Goal: Task Accomplishment & Management: Use online tool/utility

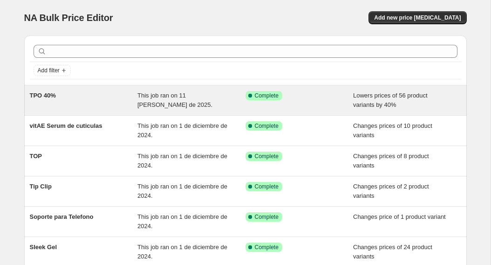
click at [157, 103] on div "This job ran on 11 de agosto de 2025." at bounding box center [191, 100] width 108 height 19
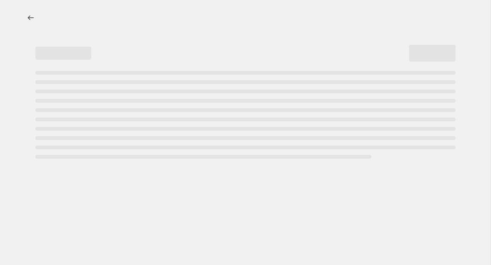
select select "percentage"
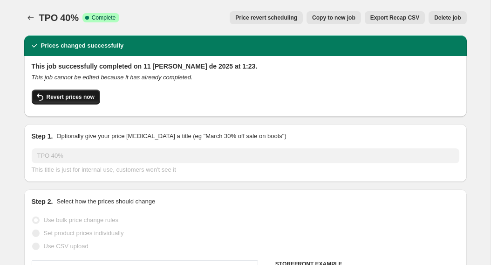
click at [78, 98] on span "Revert prices now" at bounding box center [71, 96] width 48 height 7
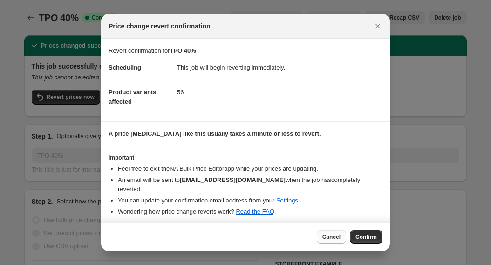
click at [335, 233] on span "Cancel" at bounding box center [331, 236] width 18 height 7
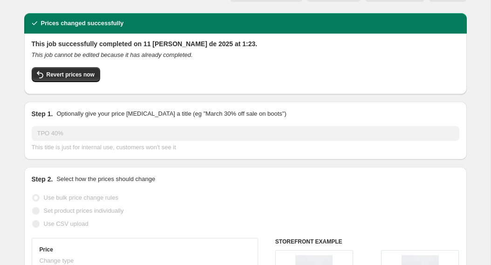
scroll to position [21, 0]
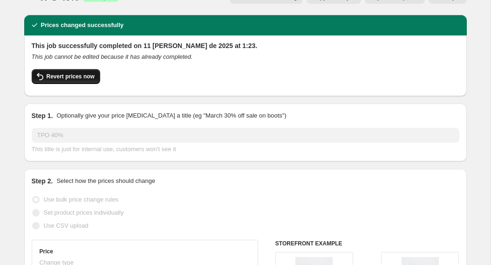
click at [89, 73] on span "Revert prices now" at bounding box center [71, 76] width 48 height 7
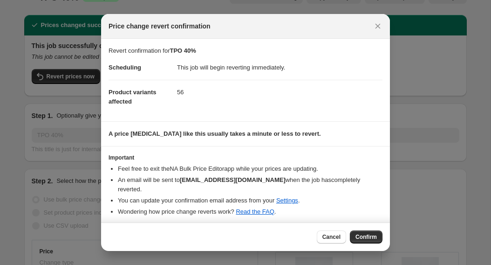
click at [416, 98] on div at bounding box center [245, 132] width 491 height 265
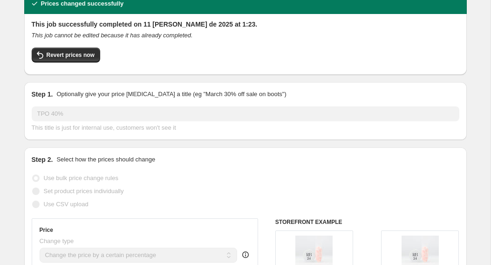
scroll to position [44, 0]
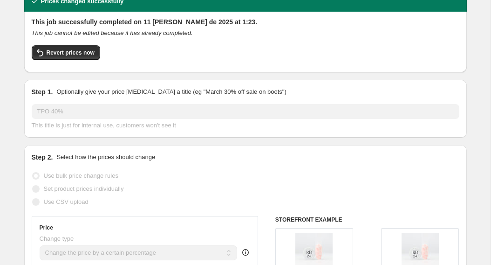
scroll to position [31, 0]
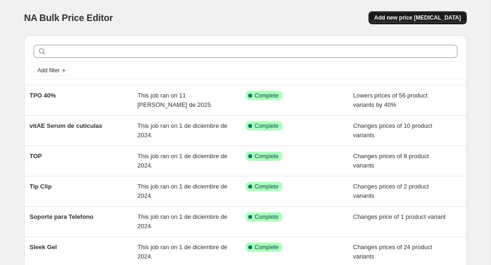
click at [441, 18] on span "Add new price change job" at bounding box center [417, 17] width 87 height 7
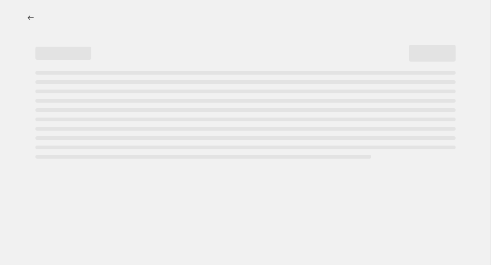
select select "percentage"
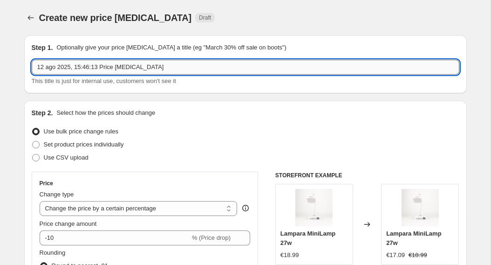
click at [167, 68] on input "12 ago 2025, 15:46:13 Price change job" at bounding box center [246, 67] width 428 height 15
type input "TPO 70%"
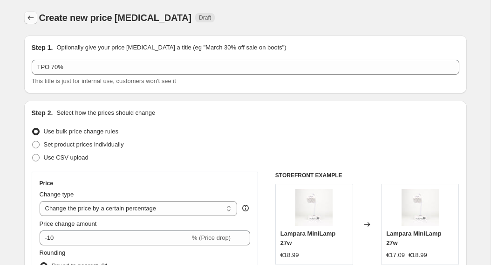
click at [27, 22] on button "Price change jobs" at bounding box center [30, 17] width 13 height 13
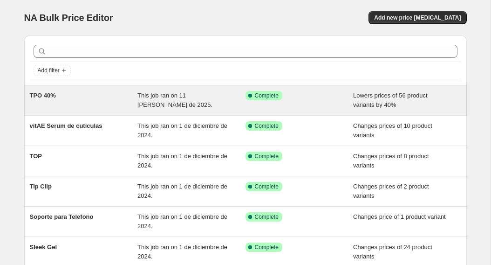
click at [158, 109] on div "This job ran on 11 de agosto de 2025." at bounding box center [191, 100] width 108 height 19
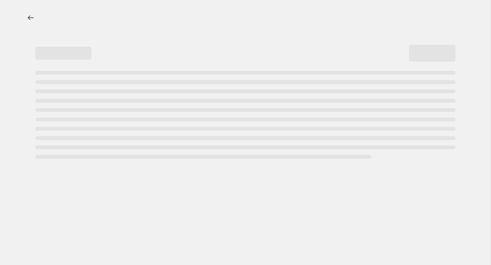
select select "percentage"
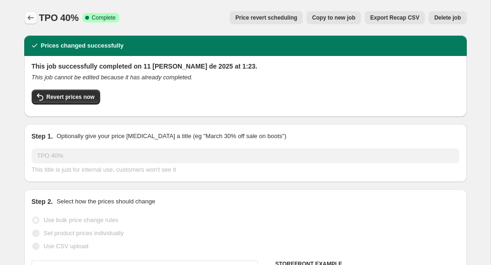
click at [29, 15] on icon "Price change jobs" at bounding box center [30, 17] width 9 height 9
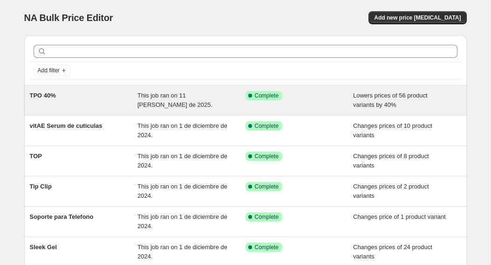
click at [80, 99] on div "TPO 40%" at bounding box center [84, 100] width 108 height 19
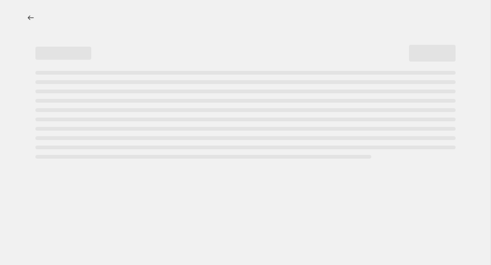
select select "percentage"
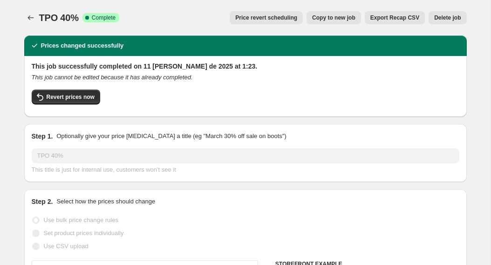
click at [80, 99] on span "Revert prices now" at bounding box center [71, 96] width 48 height 7
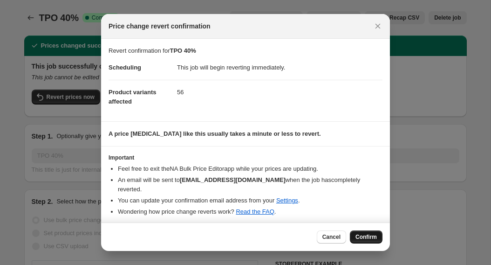
click at [380, 234] on button "Confirm" at bounding box center [366, 236] width 33 height 13
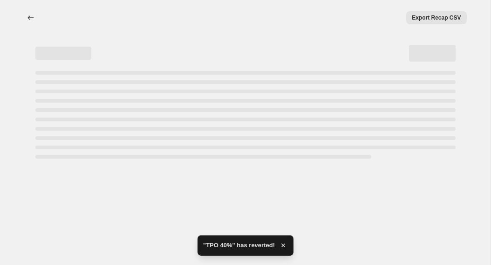
select select "percentage"
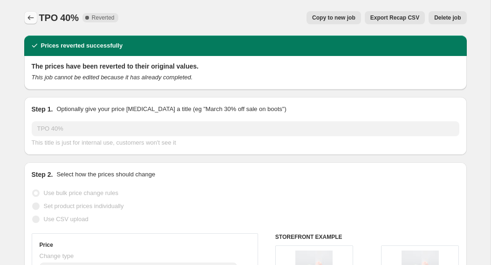
click at [29, 19] on icon "Price change jobs" at bounding box center [30, 17] width 9 height 9
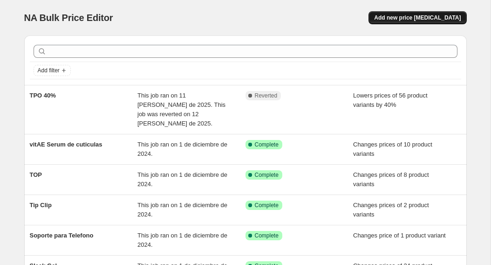
click at [445, 19] on span "Add new price change job" at bounding box center [417, 17] width 87 height 7
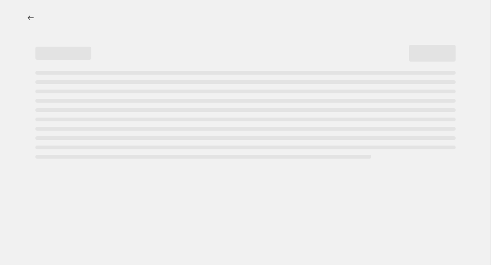
select select "percentage"
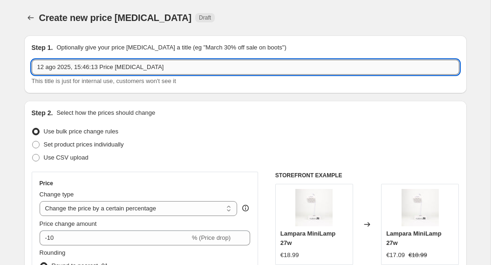
click at [281, 65] on input "12 ago 2025, 15:46:13 Price change job" at bounding box center [246, 67] width 428 height 15
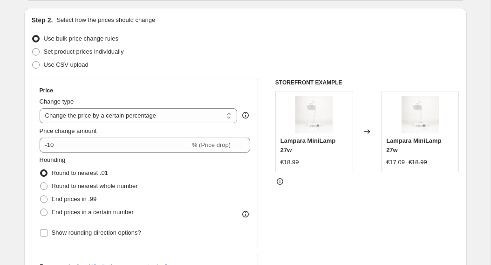
scroll to position [106, 0]
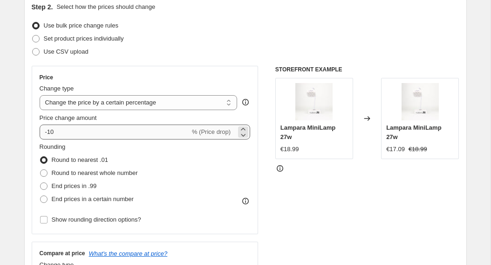
type input "TPO 70%"
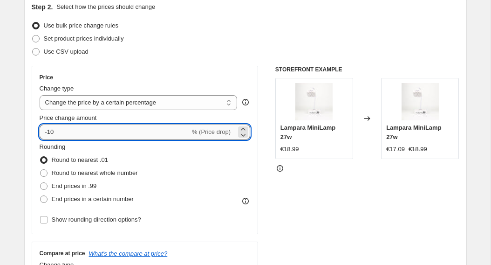
click at [171, 131] on input "-10" at bounding box center [115, 131] width 151 height 15
type input "-1"
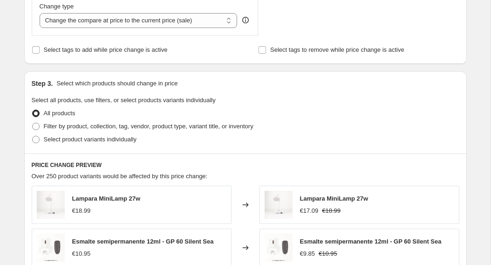
scroll to position [366, 0]
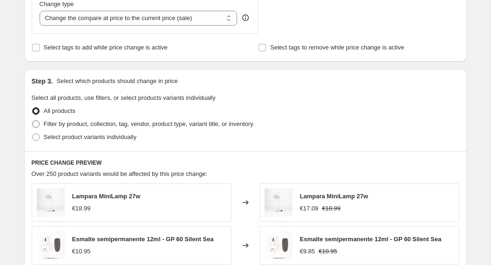
type input "-70"
click at [37, 123] on span at bounding box center [35, 123] width 7 height 7
click at [33, 121] on input "Filter by product, collection, tag, vendor, product type, variant title, or inv…" at bounding box center [32, 120] width 0 height 0
radio input "true"
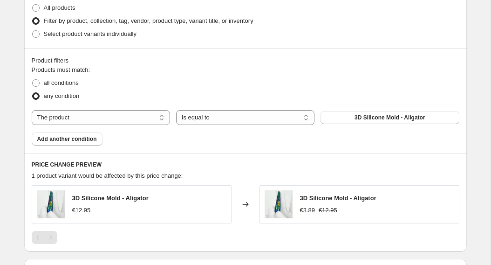
scroll to position [470, 0]
click at [207, 114] on select "Is equal to Is not equal to" at bounding box center [245, 117] width 138 height 15
click at [176, 110] on select "Is equal to Is not equal to" at bounding box center [245, 117] width 138 height 15
click at [155, 114] on select "The product The product's collection The product's vendor The product's type Th…" at bounding box center [101, 117] width 138 height 15
select select "collection"
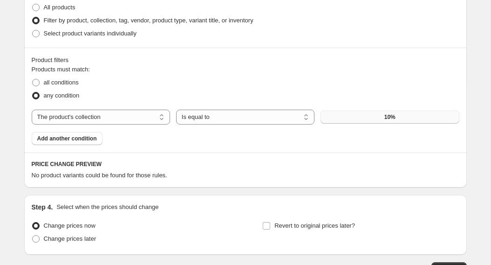
click at [338, 122] on button "10%" at bounding box center [390, 116] width 138 height 13
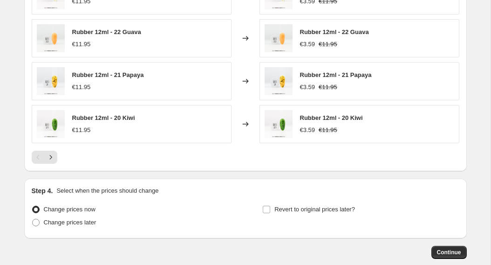
scroll to position [724, 0]
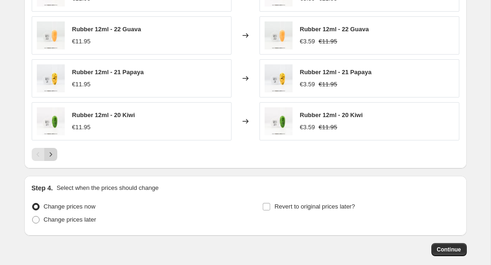
click at [50, 156] on icon "Next" at bounding box center [50, 154] width 2 height 4
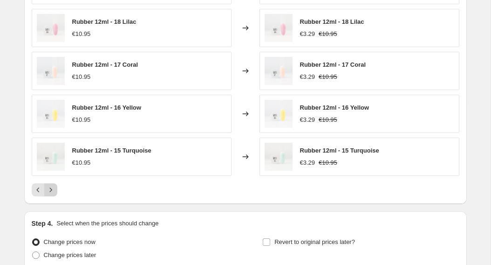
scroll to position [680, 0]
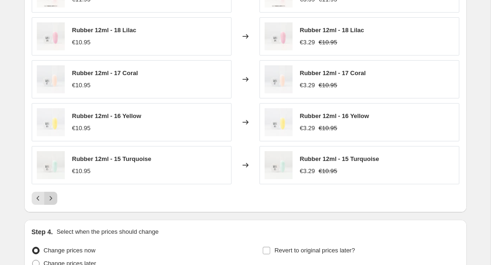
click at [51, 197] on icon "Next" at bounding box center [50, 197] width 9 height 9
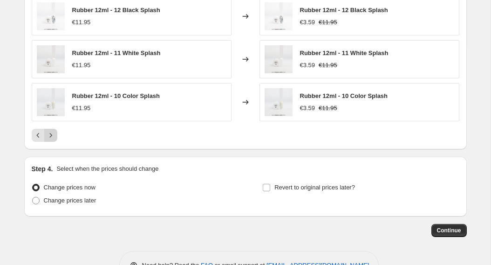
scroll to position [772, 0]
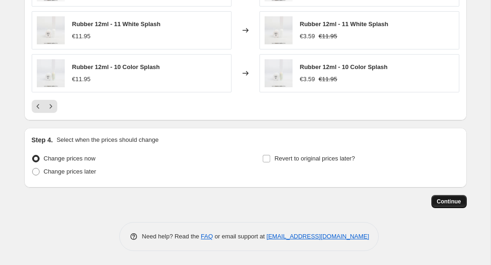
click at [439, 199] on span "Continue" at bounding box center [449, 201] width 24 height 7
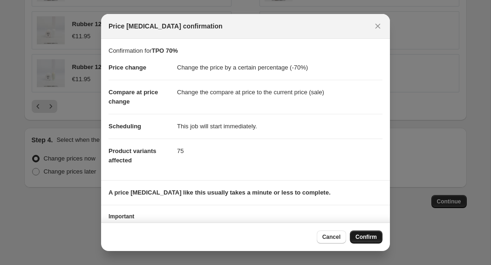
click at [371, 238] on span "Confirm" at bounding box center [366, 236] width 21 height 7
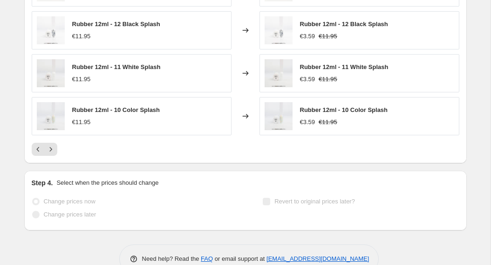
scroll to position [796, 0]
select select "percentage"
select select "collection"
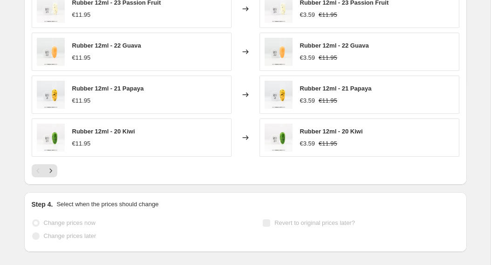
scroll to position [0, 0]
